Goal: Transaction & Acquisition: Purchase product/service

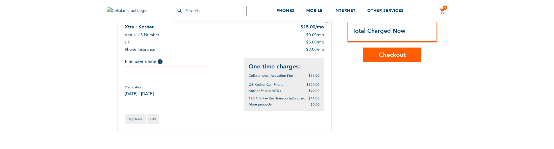
scroll to position [70, 0]
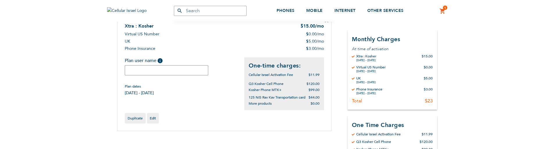
click at [171, 69] on input "text" at bounding box center [167, 70] width 84 height 10
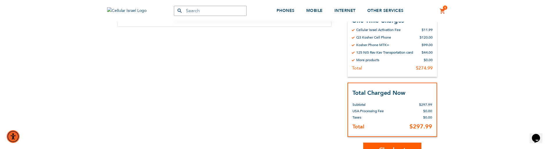
scroll to position [0, 0]
type input "test"
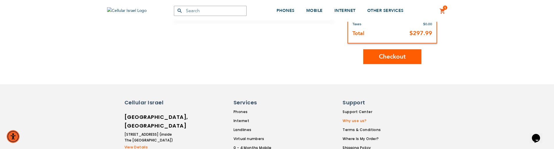
scroll to position [279, 0]
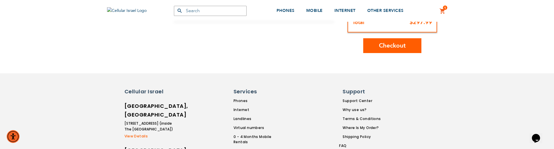
click at [390, 45] on span "Checkout" at bounding box center [392, 46] width 27 height 8
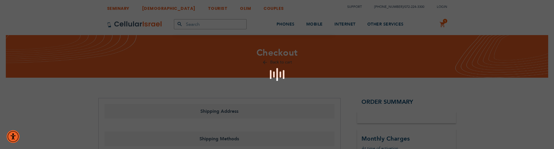
select select "US"
select select "17"
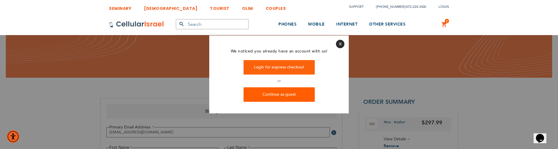
click at [272, 96] on link "Continue as guest" at bounding box center [278, 95] width 71 height 15
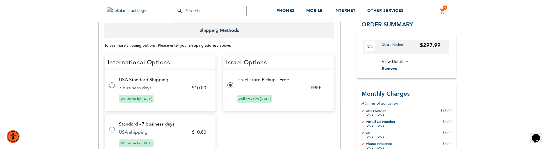
scroll to position [209, 0]
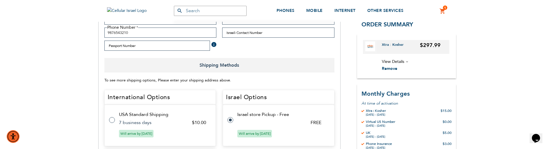
click at [152, 117] on td "USA Standard Shipping" at bounding box center [164, 114] width 90 height 5
radio input "true"
radio input "false"
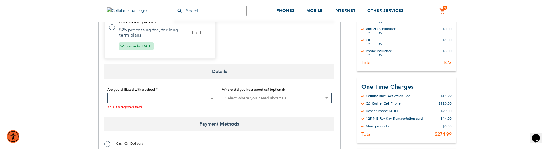
scroll to position [523, 0]
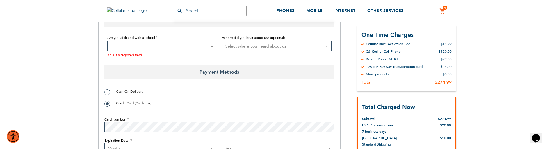
click at [156, 46] on span at bounding box center [161, 46] width 109 height 10
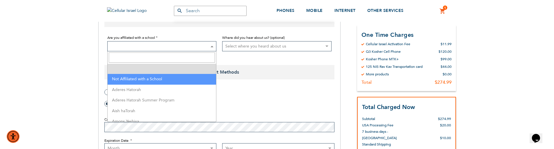
select select "199"
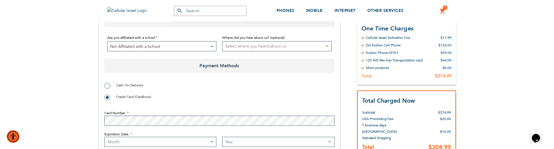
select select "9"
select select "2027"
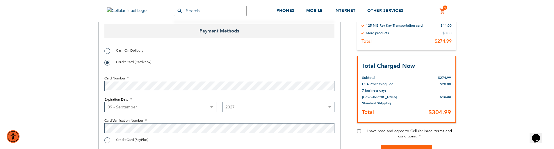
click at [250, 107] on select "Year 2025 2026 2027 2028 2029 2030 2031 2032 2033 2034 2035 2036 2037 2038 2039…" at bounding box center [278, 107] width 112 height 10
click at [158, 105] on select "Month 01 - January 02 - February 03 - March 04 - April 05 - May 06 - June 07 - …" at bounding box center [160, 107] width 112 height 10
click at [357, 132] on input "I have read and agree to Cellular Israel terms and conditions." at bounding box center [359, 132] width 4 height 4
checkbox input "true"
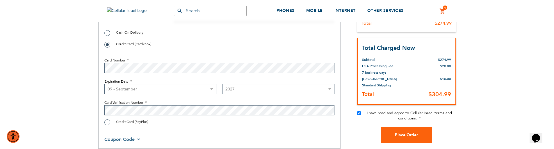
scroll to position [593, 0]
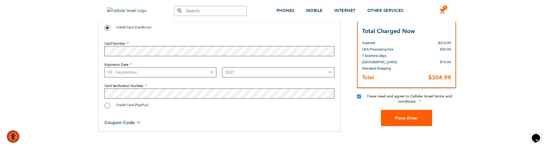
click at [406, 118] on span "Place Order" at bounding box center [406, 118] width 23 height 6
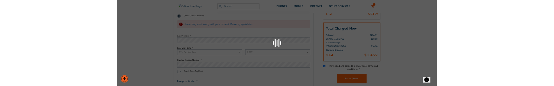
scroll to position [553, 0]
